Goal: Check status

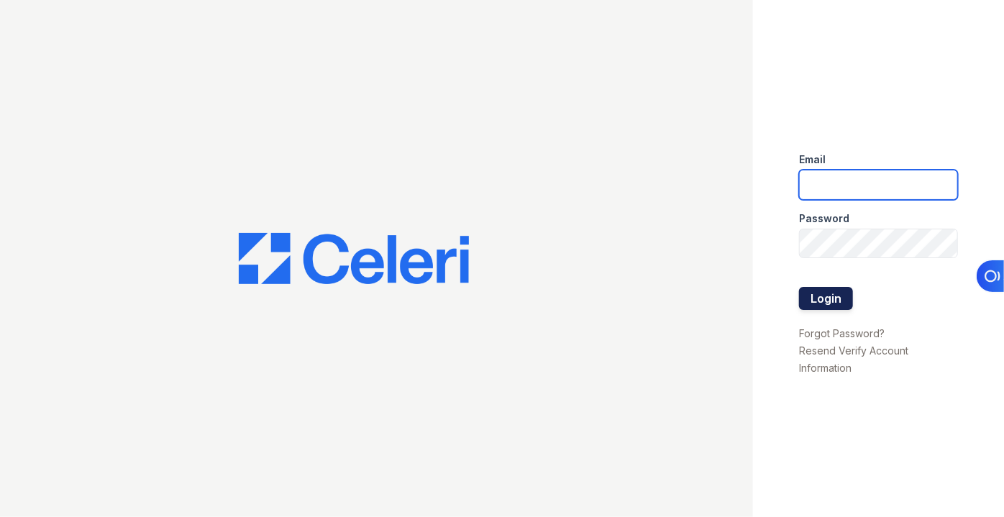
type input "pmateranorozco@lantowerliving.com"
click at [813, 290] on button "Login" at bounding box center [826, 298] width 54 height 23
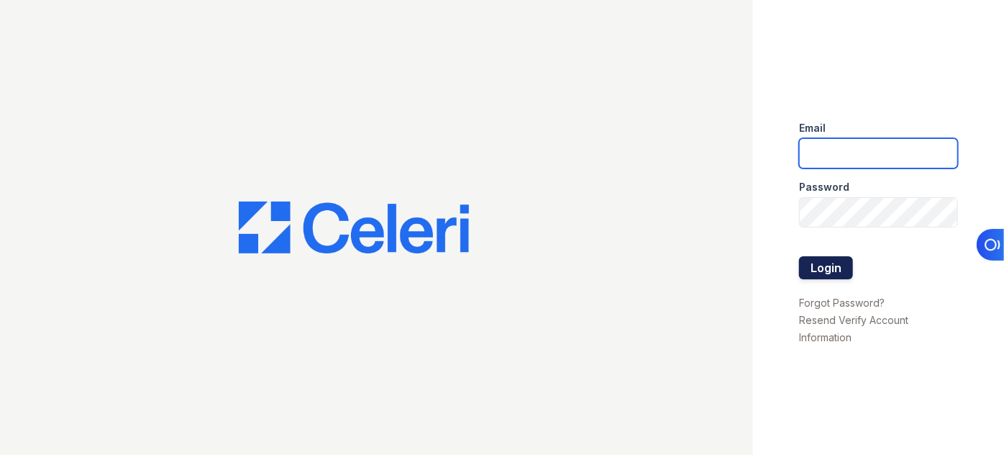
type input "[EMAIL_ADDRESS][DOMAIN_NAME]"
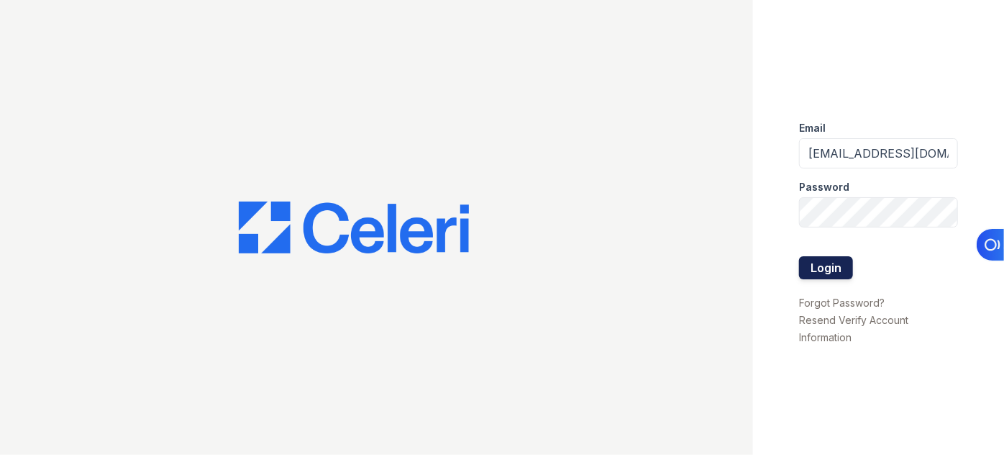
click at [837, 270] on button "Login" at bounding box center [826, 267] width 54 height 23
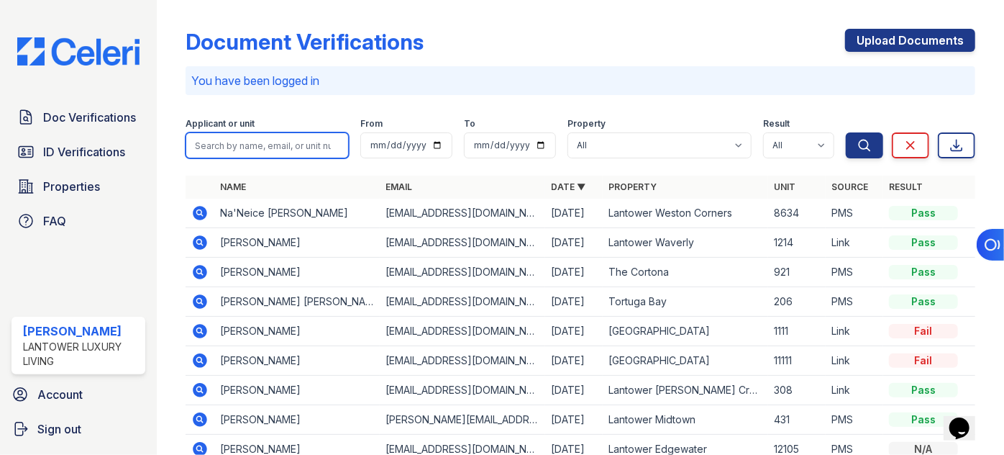
click at [270, 147] on input "search" at bounding box center [267, 145] width 163 height 26
type input "[PERSON_NAME]"
click at [846, 132] on button "Search" at bounding box center [864, 145] width 37 height 26
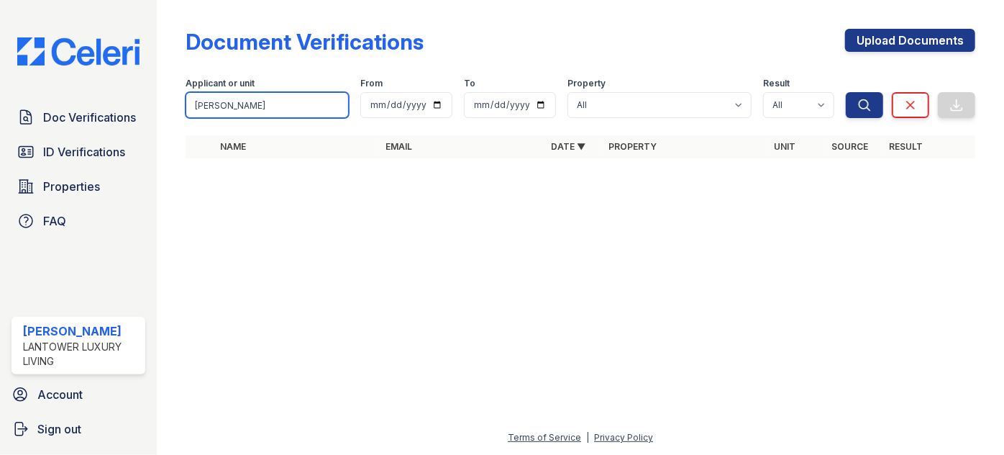
click at [305, 115] on input "[PERSON_NAME]" at bounding box center [267, 105] width 163 height 26
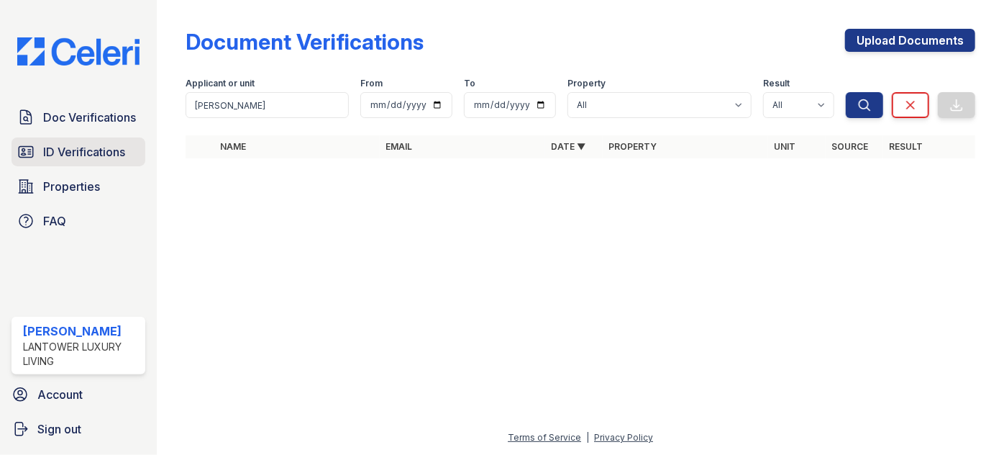
click at [86, 151] on span "ID Verifications" at bounding box center [84, 151] width 82 height 17
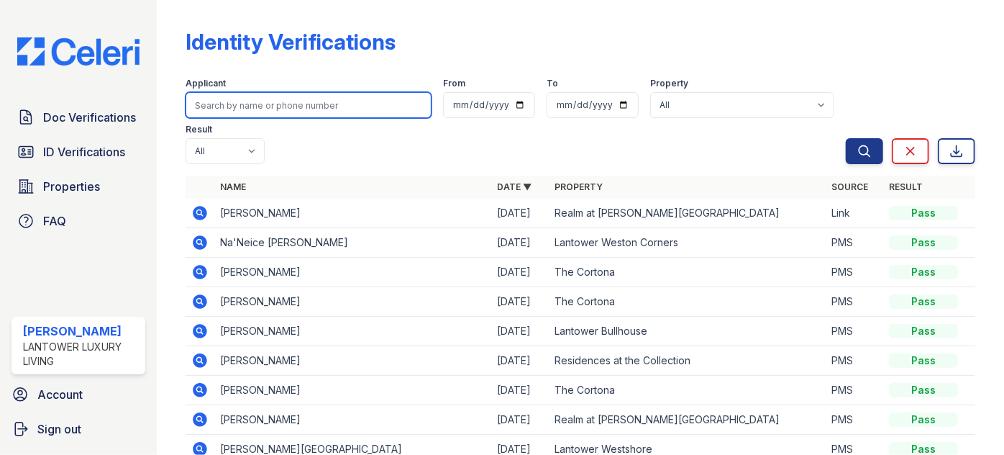
click at [245, 101] on input "search" at bounding box center [309, 105] width 246 height 26
type input "genier"
click at [846, 138] on button "Search" at bounding box center [864, 151] width 37 height 26
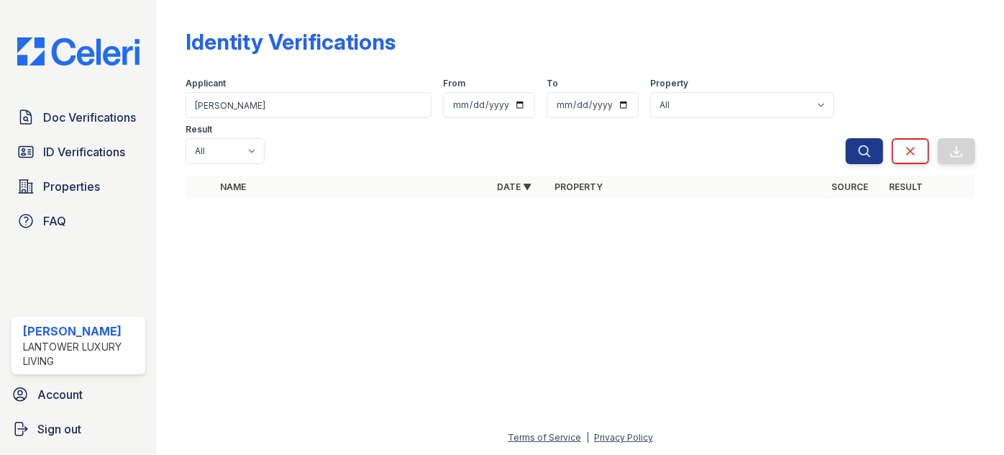
drag, startPoint x: 268, startPoint y: 120, endPoint x: 266, endPoint y: 109, distance: 11.0
click at [269, 120] on form "Applicant genier From To Property All Lantower Ambrosio Lantower Asturia Lantow…" at bounding box center [581, 118] width 790 height 104
